Goal: Information Seeking & Learning: Learn about a topic

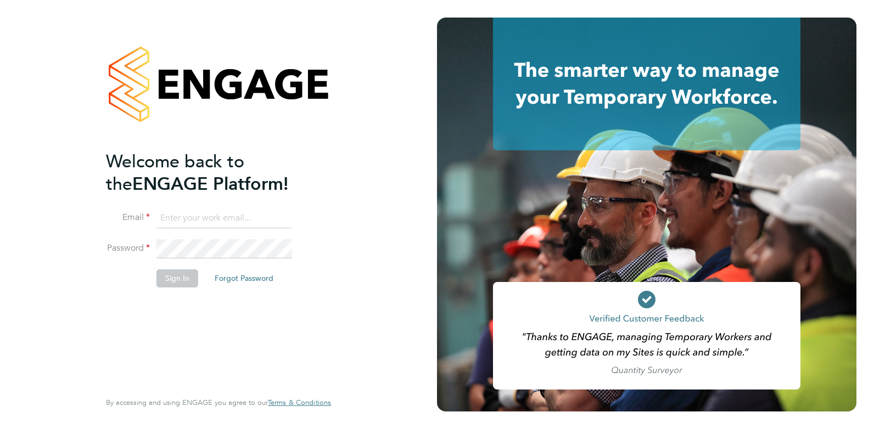
click at [203, 218] on input at bounding box center [224, 219] width 136 height 20
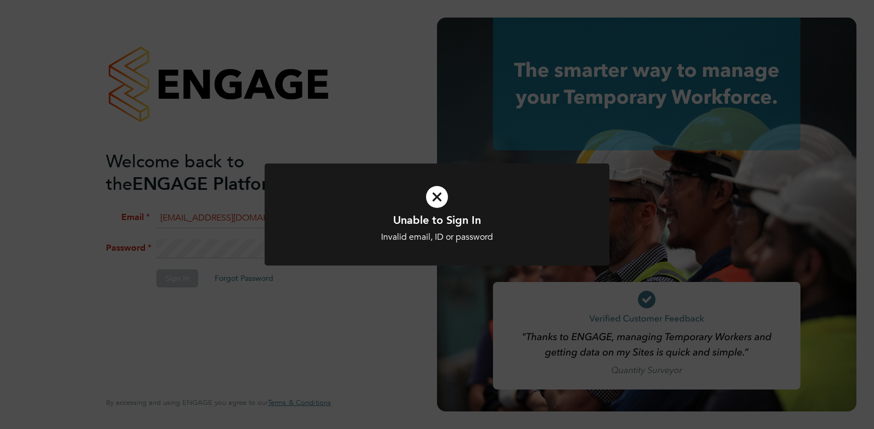
click at [426, 188] on icon at bounding box center [436, 197] width 285 height 43
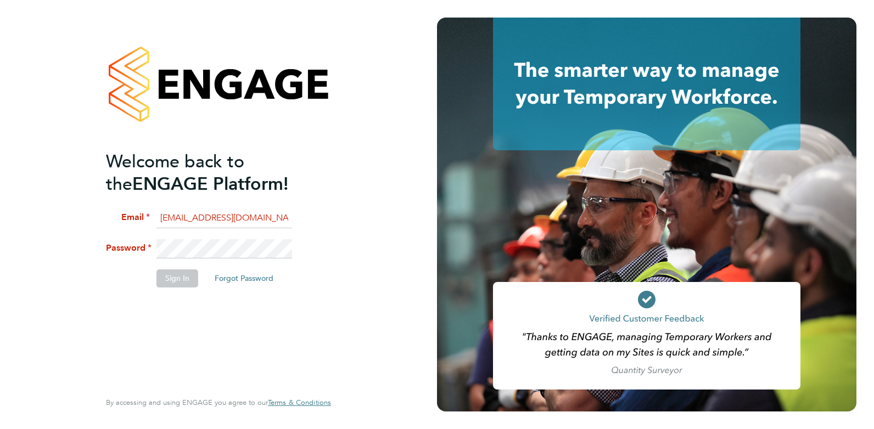
click at [265, 217] on input "elliedannidean@gmail.com" at bounding box center [224, 219] width 136 height 20
drag, startPoint x: 275, startPoint y: 215, endPoint x: 143, endPoint y: 215, distance: 131.7
click at [143, 215] on li "Email elliedannidean@gmail.com" at bounding box center [213, 224] width 214 height 31
type input "ellie@omniapeople.com"
click at [181, 273] on button "Sign In" at bounding box center [177, 279] width 42 height 18
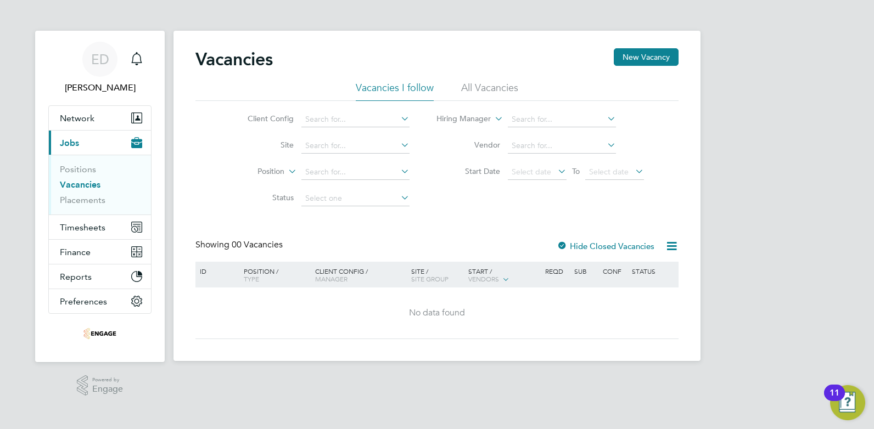
click at [80, 181] on link "Vacancies" at bounding box center [80, 184] width 41 height 10
click at [74, 161] on ul "Positions Vacancies Placements" at bounding box center [100, 185] width 102 height 60
click at [77, 183] on link "Vacancies" at bounding box center [80, 184] width 41 height 10
click at [78, 169] on link "Positions" at bounding box center [78, 169] width 36 height 10
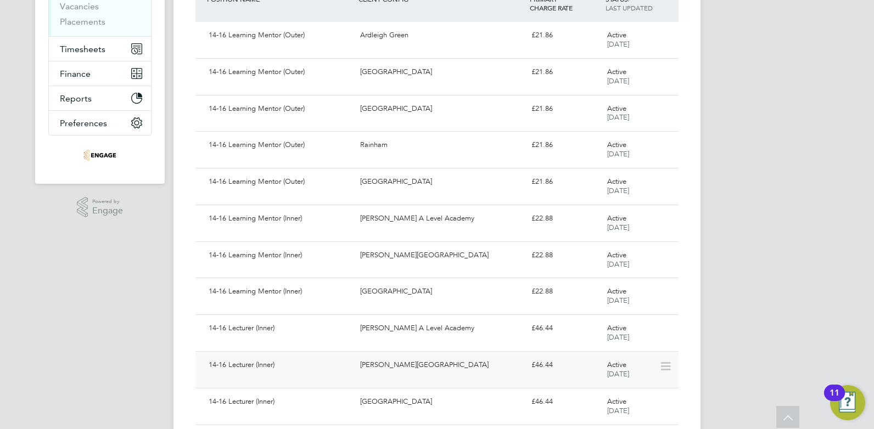
scroll to position [220, 0]
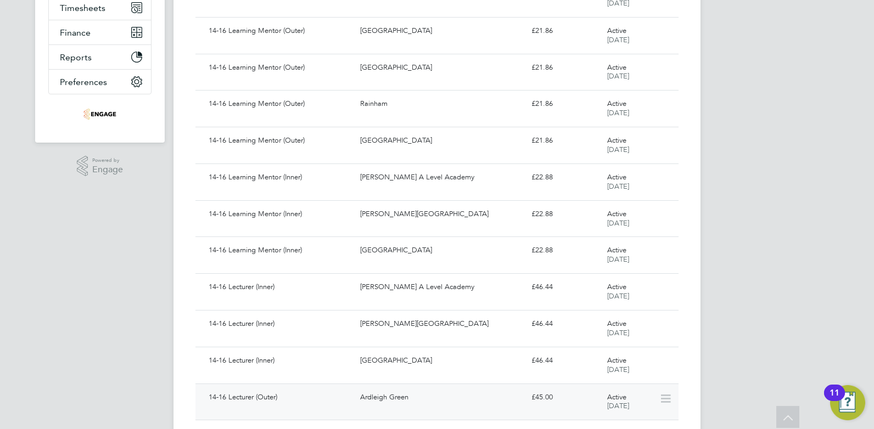
click at [279, 395] on div "14-16 Lecturer (Outer)" at bounding box center [279, 398] width 151 height 18
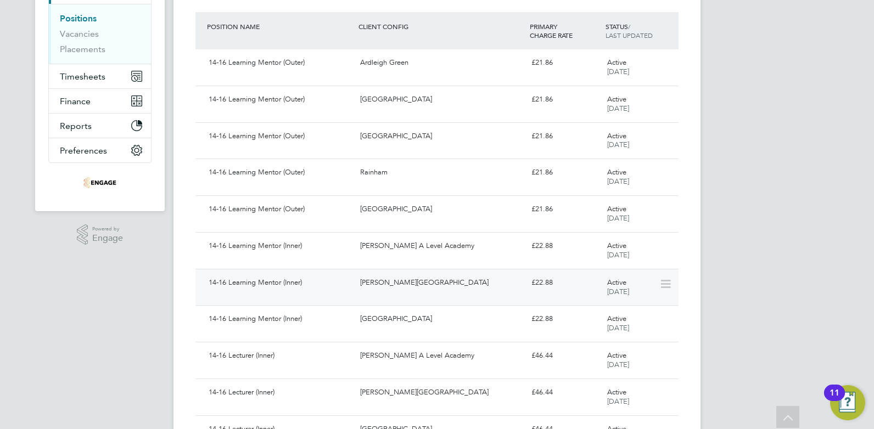
scroll to position [206, 0]
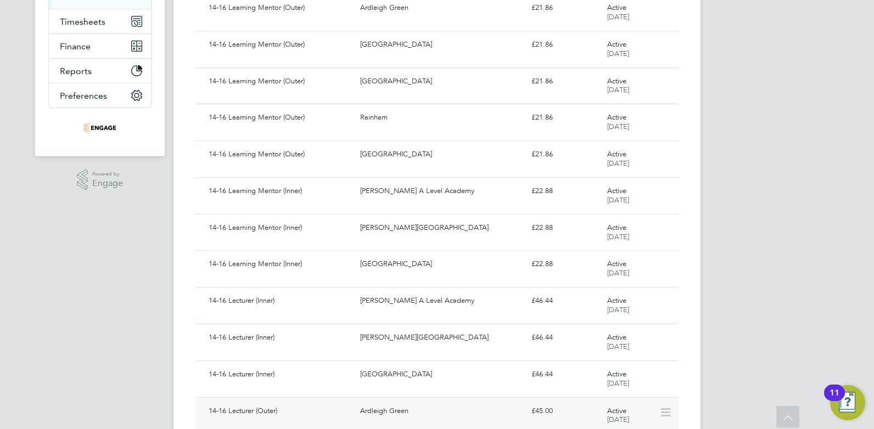
click at [360, 412] on div "Ardleigh Green" at bounding box center [441, 411] width 171 height 18
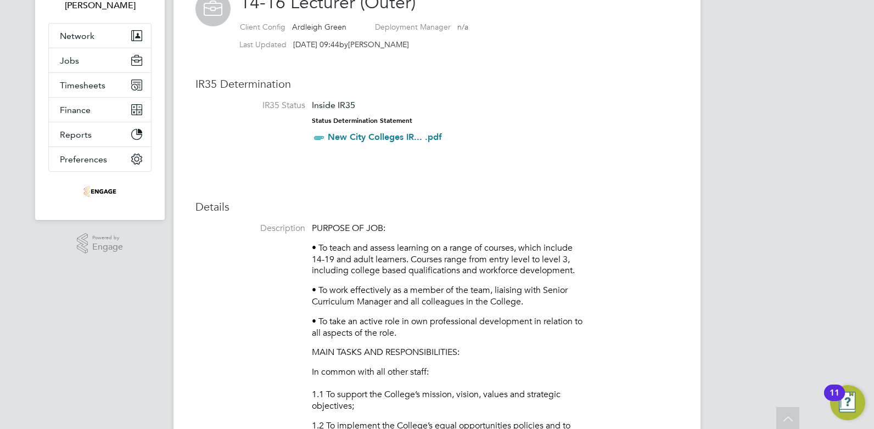
scroll to position [96, 0]
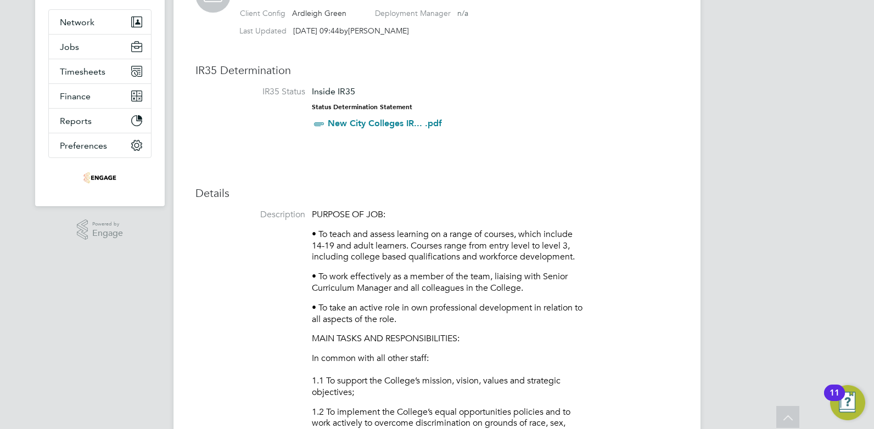
click at [320, 126] on icon at bounding box center [319, 124] width 14 height 14
click at [332, 122] on link "New City Colleges IR... .pdf" at bounding box center [385, 123] width 114 height 10
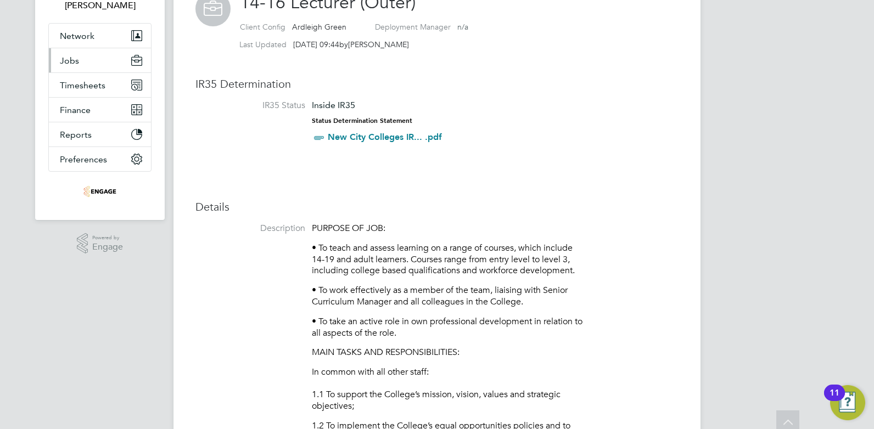
scroll to position [0, 0]
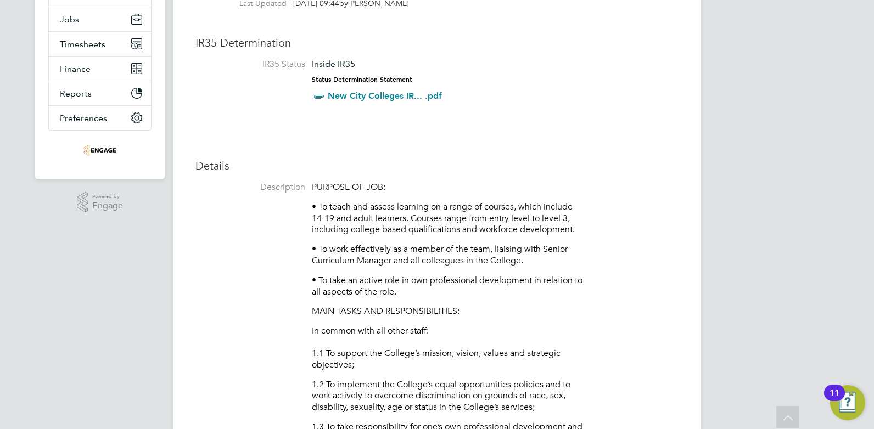
scroll to position [178, 0]
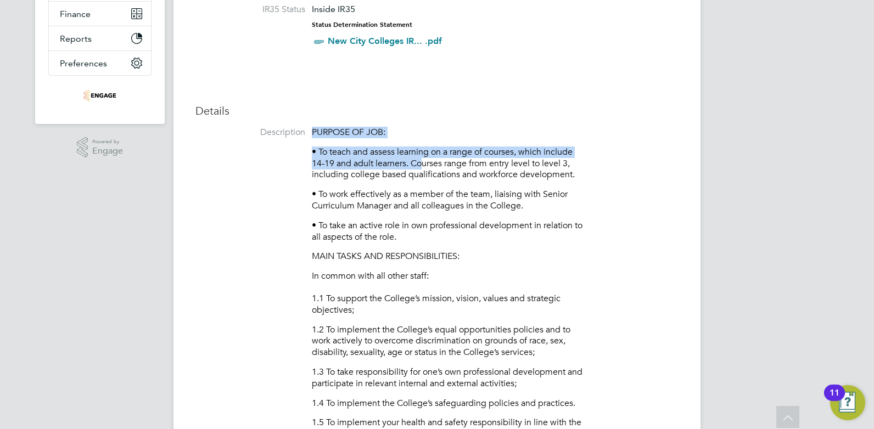
drag, startPoint x: 307, startPoint y: 145, endPoint x: 421, endPoint y: 167, distance: 115.7
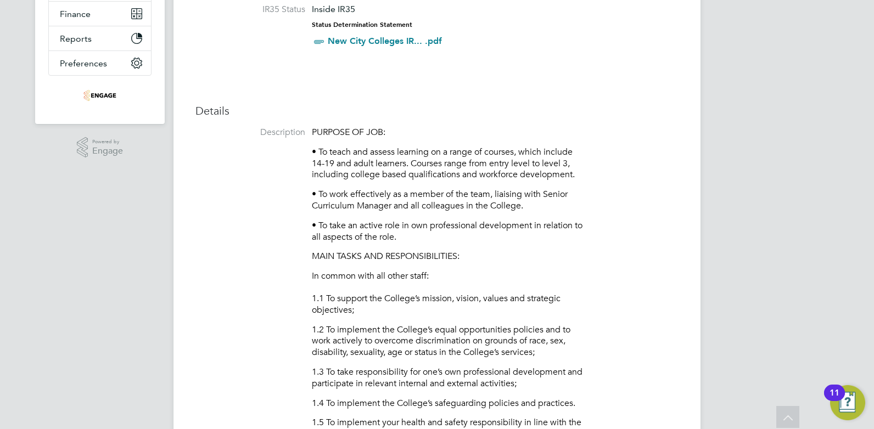
drag, startPoint x: 421, startPoint y: 167, endPoint x: 468, endPoint y: 211, distance: 63.7
click at [468, 211] on p "• To work effectively as a member of the team, liaising with Senior Curriculum …" at bounding box center [449, 200] width 274 height 23
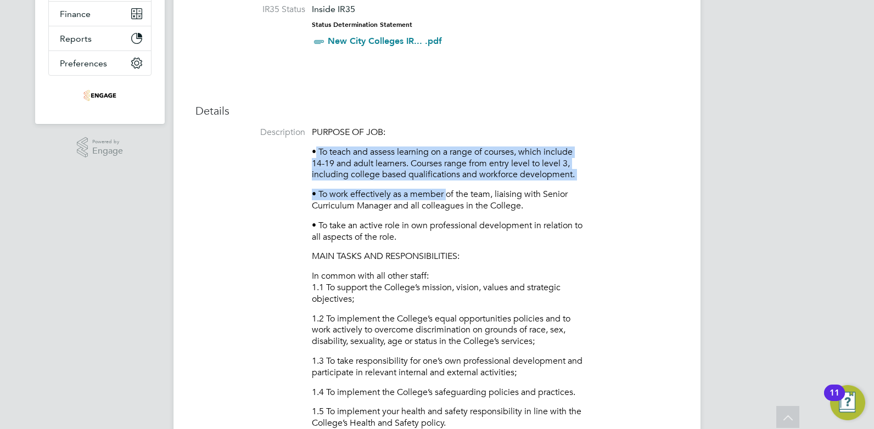
drag, startPoint x: 317, startPoint y: 151, endPoint x: 448, endPoint y: 184, distance: 135.1
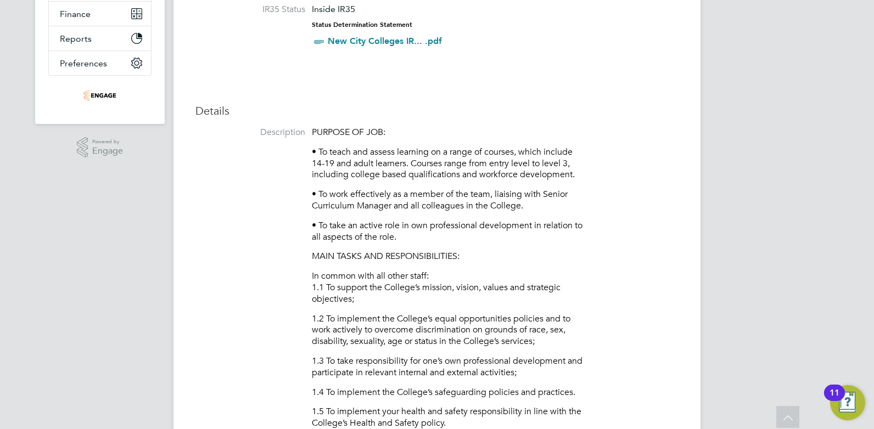
drag, startPoint x: 448, startPoint y: 184, endPoint x: 452, endPoint y: 234, distance: 50.6
click at [451, 234] on p "• To take an active role in own professional development in relation to all asp…" at bounding box center [449, 231] width 274 height 23
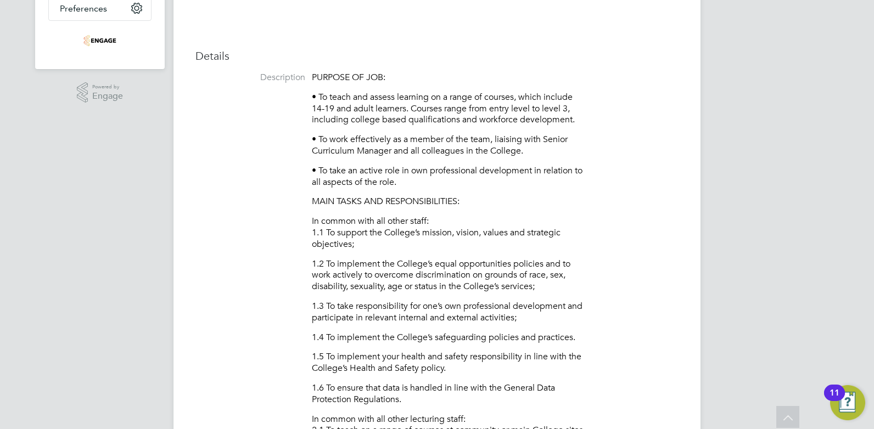
scroll to position [261, 0]
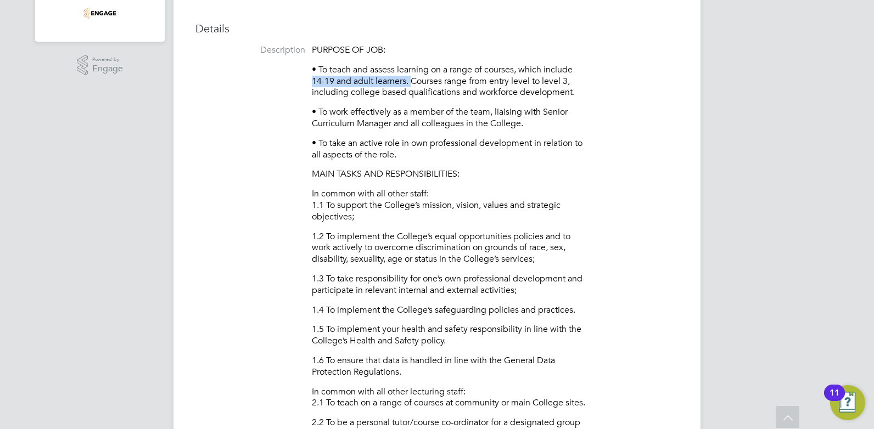
drag, startPoint x: 312, startPoint y: 78, endPoint x: 414, endPoint y: 82, distance: 102.2
click at [414, 82] on p "• To teach and assess learning on a range of courses, which include 14-19 and a…" at bounding box center [449, 81] width 274 height 34
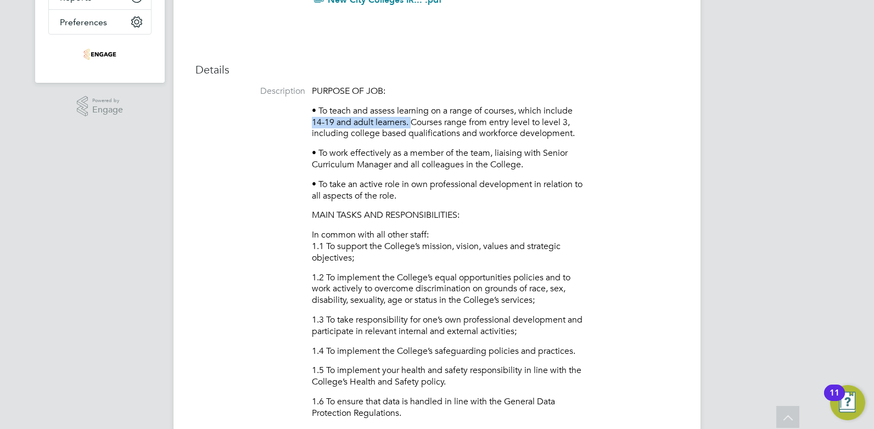
scroll to position [96, 0]
